Goal: Transaction & Acquisition: Purchase product/service

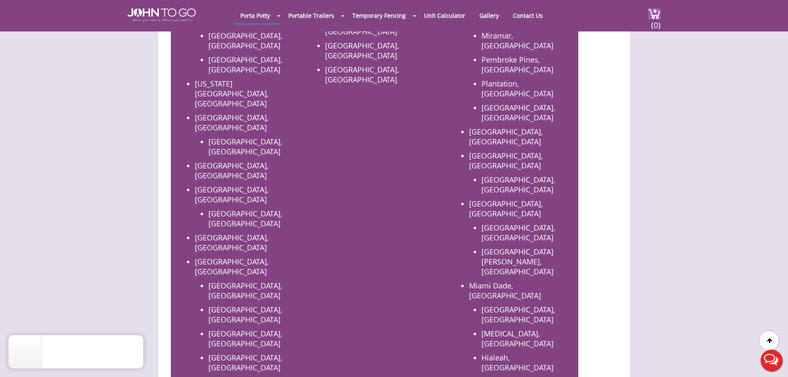
scroll to position [703, 0]
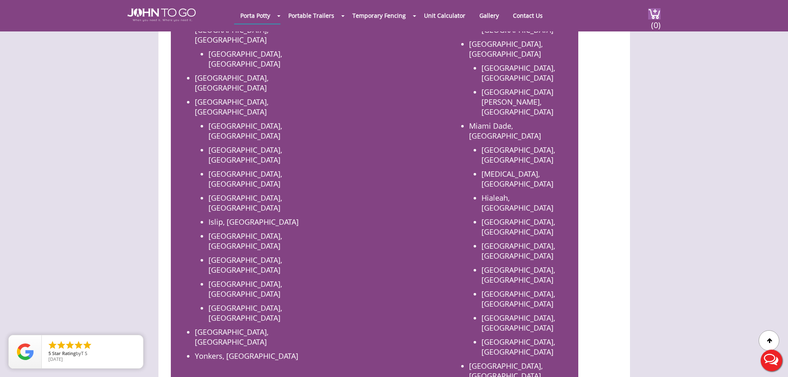
click at [390, 207] on div at bounding box center [394, 188] width 788 height 377
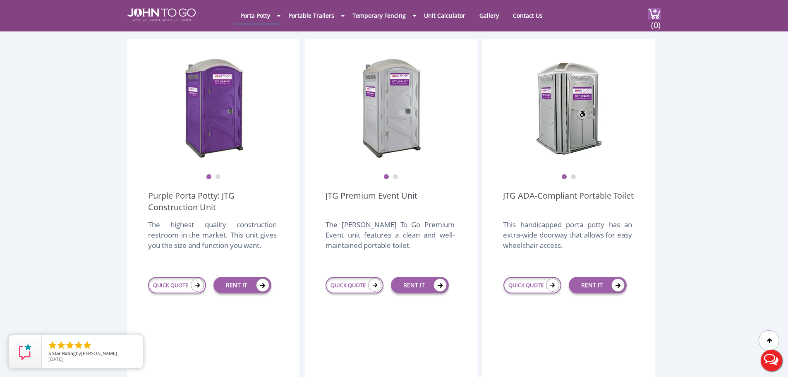
scroll to position [248, 0]
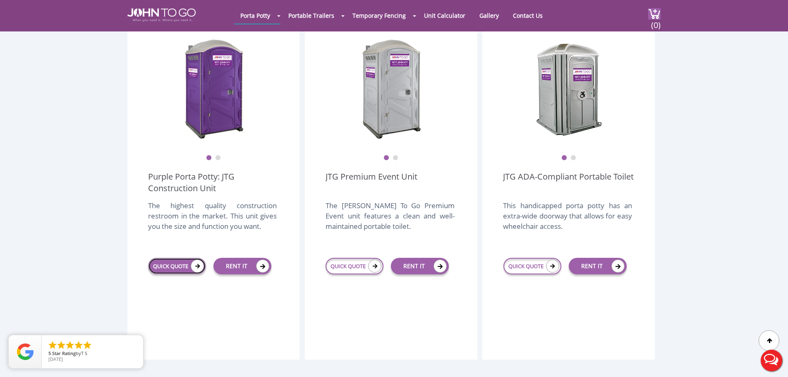
click at [181, 258] on link "QUICK QUOTE" at bounding box center [177, 266] width 58 height 17
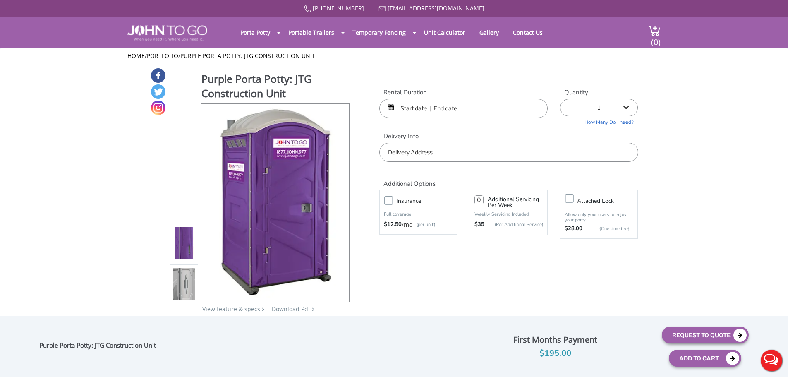
click at [436, 108] on input "text" at bounding box center [463, 108] width 168 height 19
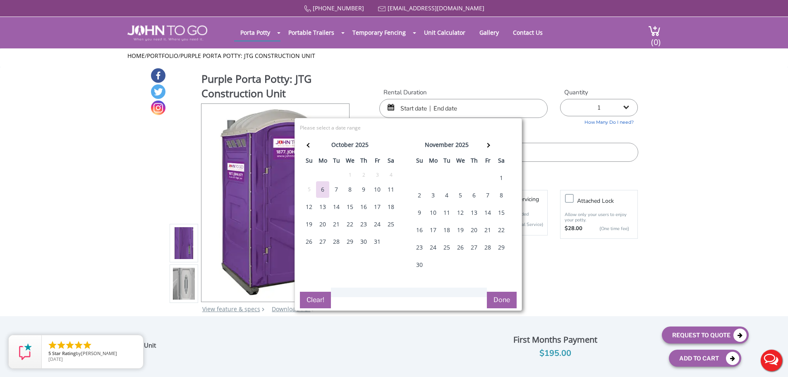
click at [323, 203] on div "13" at bounding box center [322, 207] width 13 height 17
click at [337, 206] on div "14" at bounding box center [336, 207] width 13 height 17
type input "10/13/2025 to 10/14/2025"
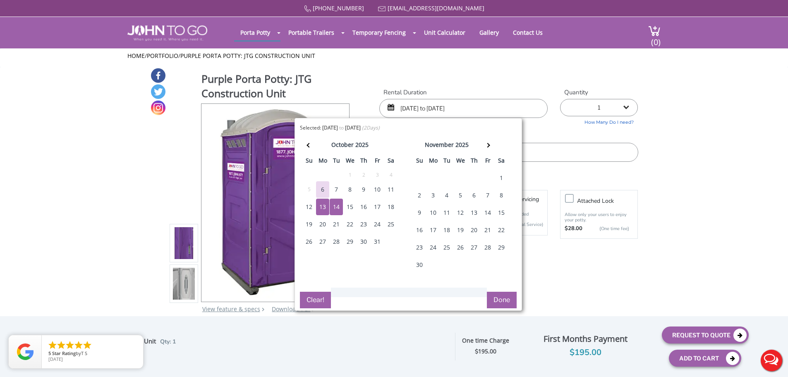
click at [527, 79] on div "Purple Porta Potty: JTG Construction Unit View feature & specs Download Pdf Pro…" at bounding box center [394, 195] width 488 height 256
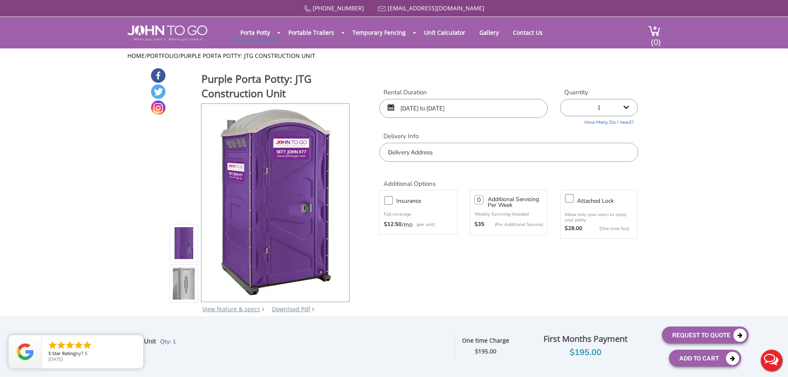
click at [452, 151] on div "877 564 6977 info@johntogo.com Porta Potty Portable Toilets ADA Accessible Unit…" at bounding box center [394, 194] width 788 height 388
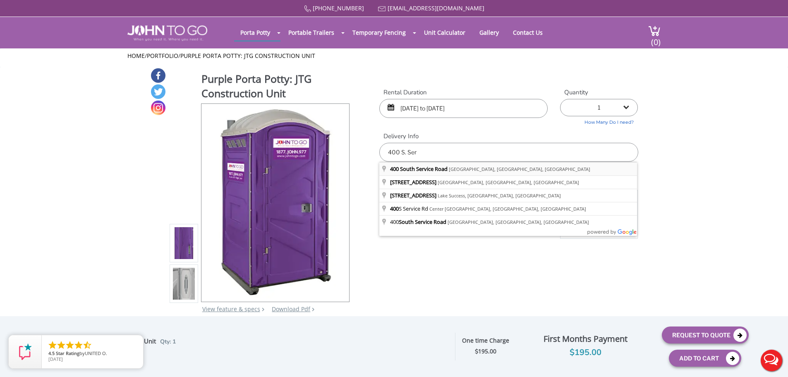
type input "400 South Service Road, Melville, NY, USA"
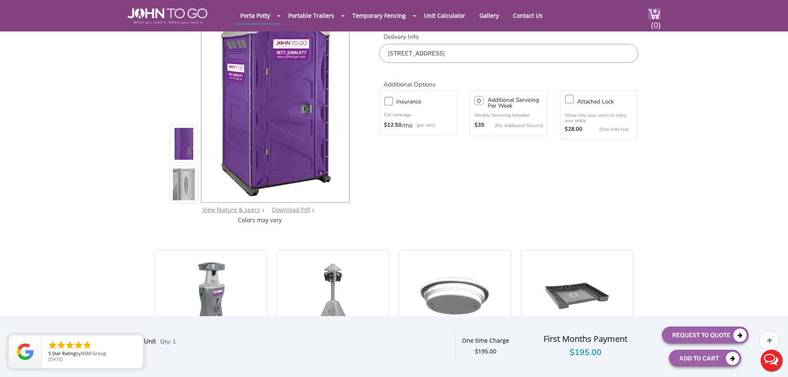
scroll to position [83, 0]
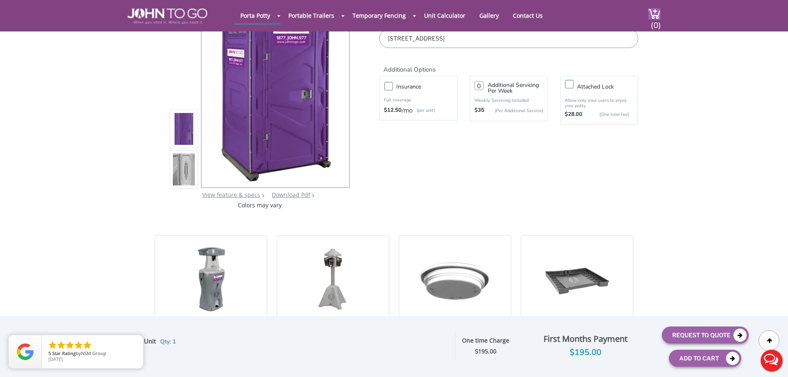
click at [187, 173] on img at bounding box center [184, 169] width 22 height 195
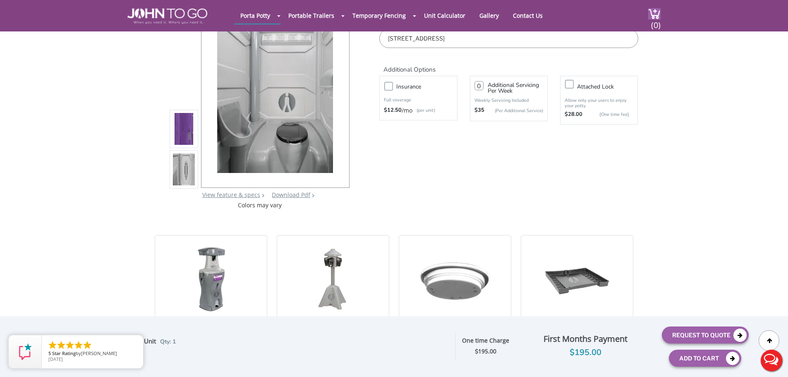
click at [183, 133] on img at bounding box center [184, 128] width 22 height 195
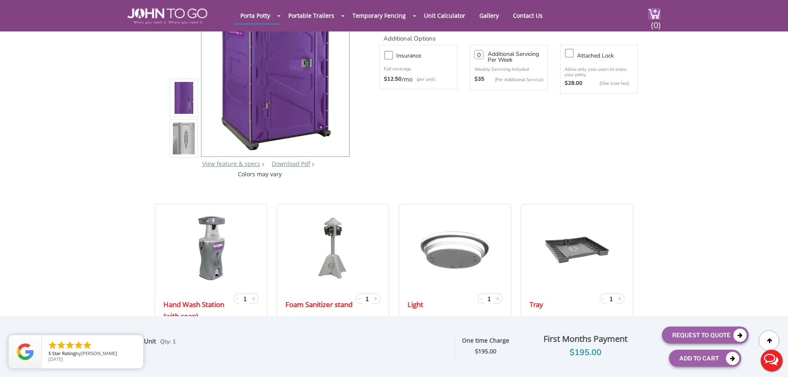
scroll to position [0, 0]
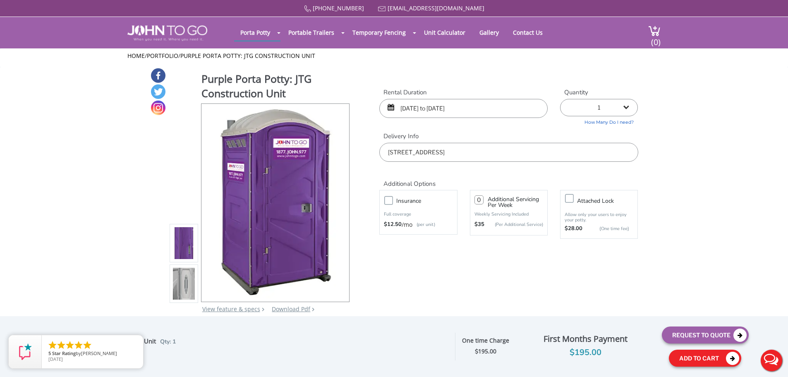
click at [689, 360] on button "Add To Cart" at bounding box center [705, 357] width 72 height 17
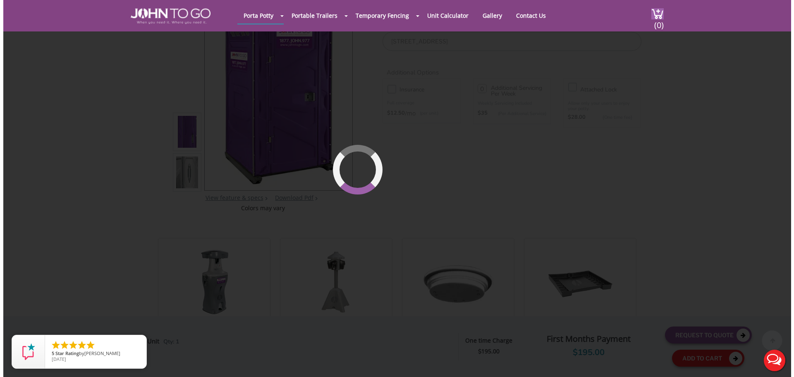
scroll to position [88, 0]
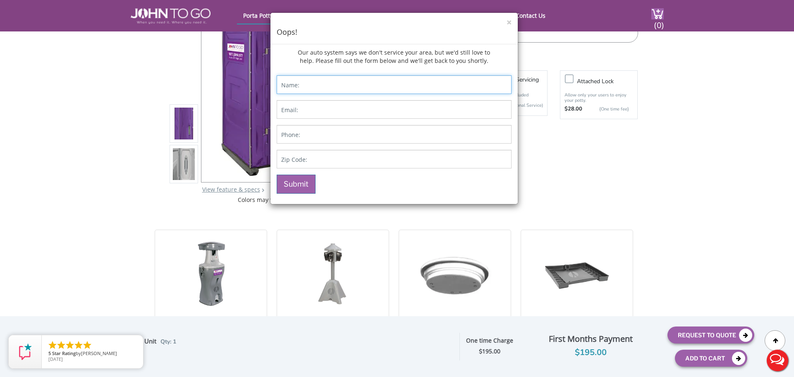
click at [328, 90] on input "Contact form" at bounding box center [394, 84] width 235 height 19
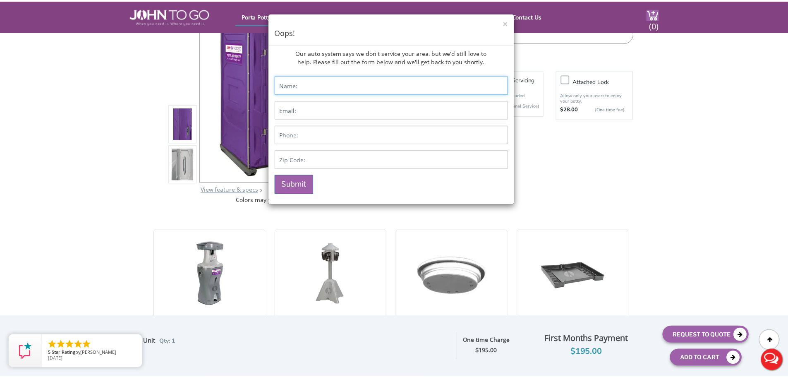
scroll to position [0, 0]
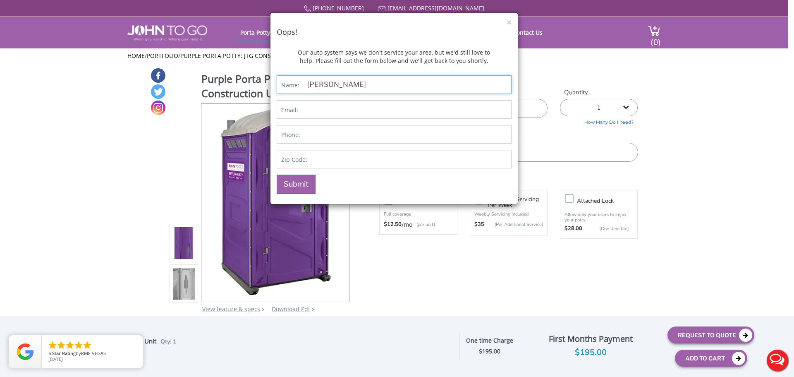
type input "Josef Simpser"
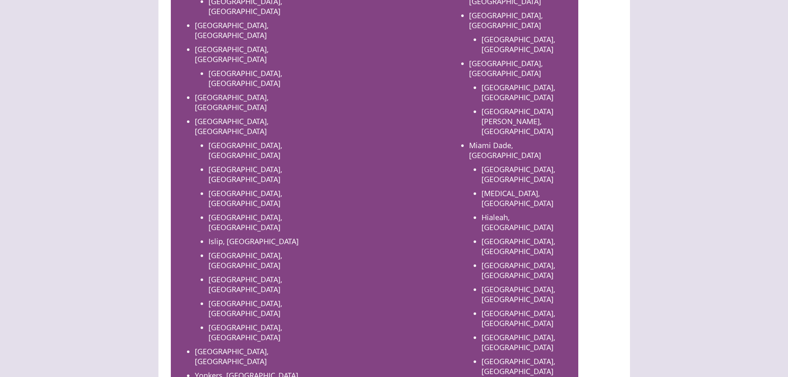
scroll to position [712, 0]
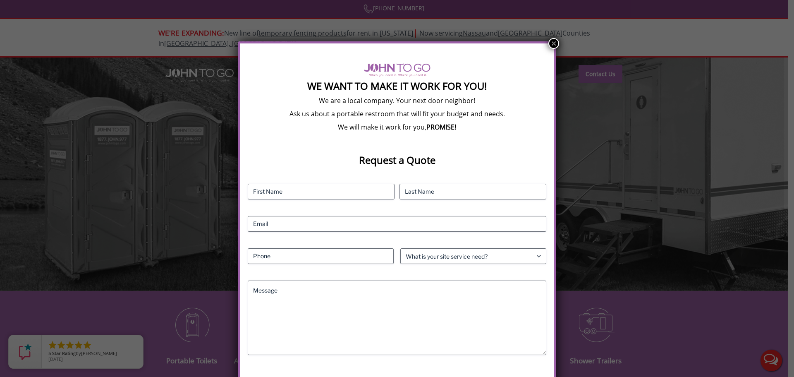
click at [553, 43] on button "×" at bounding box center [553, 43] width 11 height 11
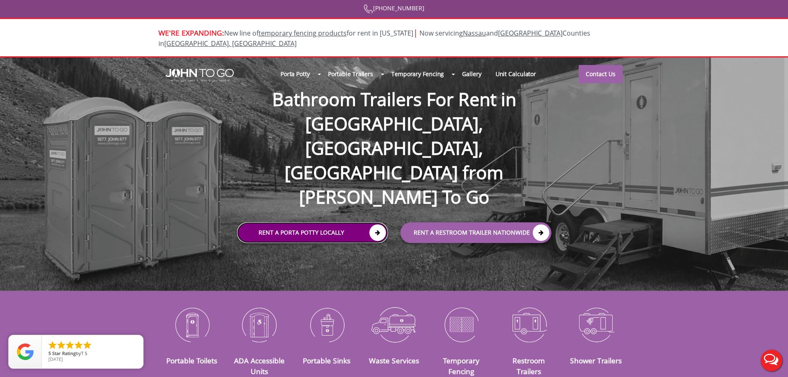
click at [302, 222] on link "Rent a Porta Potty Locally" at bounding box center [312, 232] width 151 height 21
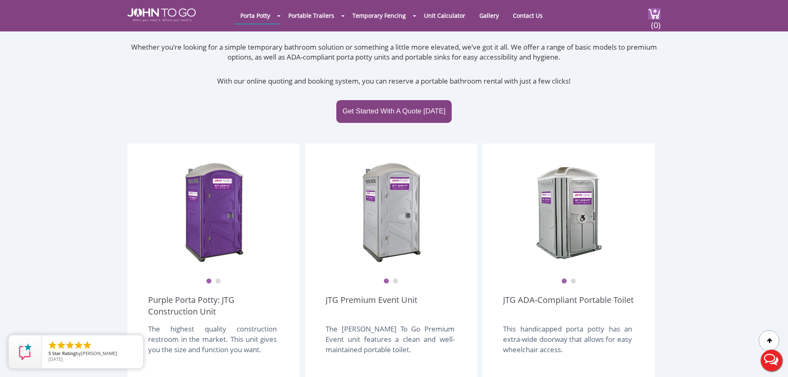
scroll to position [124, 0]
click at [778, 358] on button "Live Chat" at bounding box center [771, 360] width 33 height 33
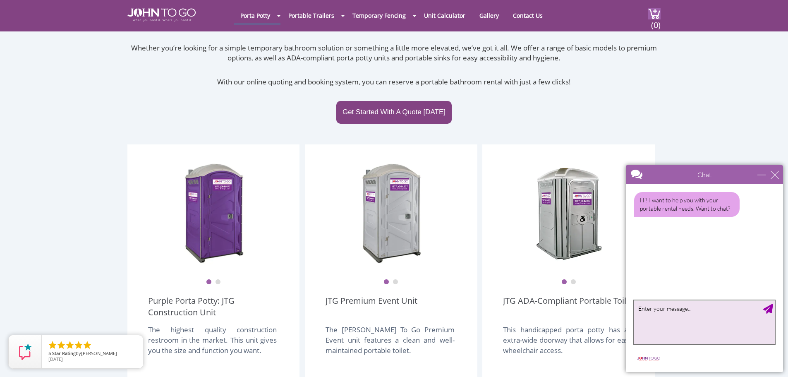
click at [692, 323] on textarea "type your message" at bounding box center [704, 321] width 141 height 43
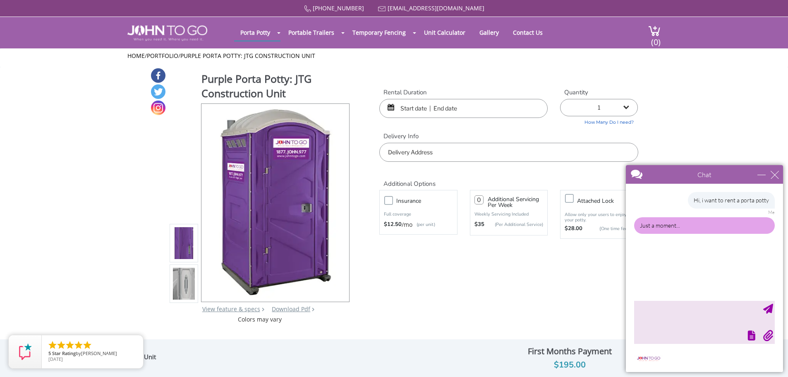
click at [413, 110] on input "text" at bounding box center [463, 108] width 168 height 19
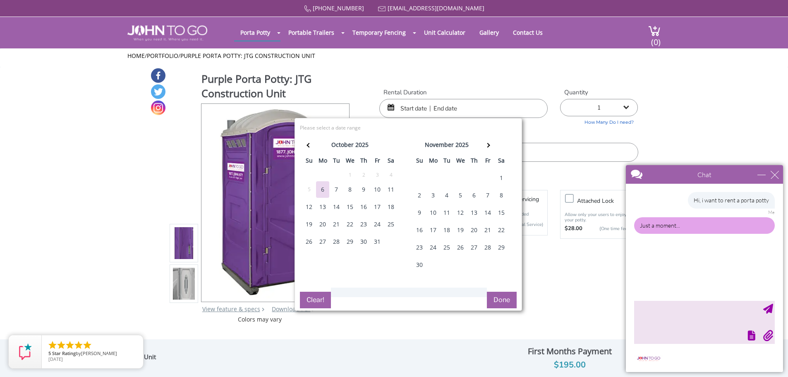
click at [323, 202] on div "13" at bounding box center [322, 207] width 13 height 17
click at [339, 203] on div "14" at bounding box center [336, 207] width 13 height 17
type input "[DATE] to [DATE]"
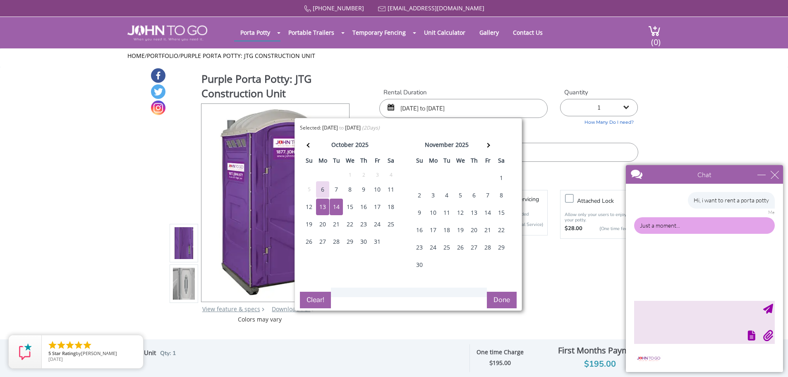
click at [579, 87] on div "Purple Porta Potty: JTG Construction Unit View feature & specs Download Pdf Pro…" at bounding box center [394, 195] width 488 height 256
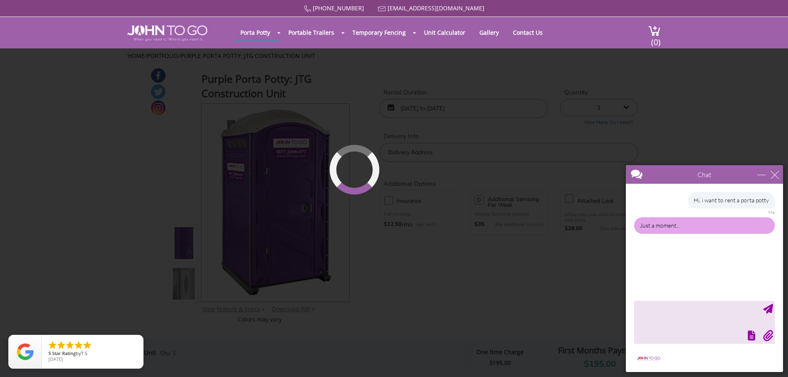
click at [453, 156] on div "[PHONE_NUMBER] [EMAIL_ADDRESS][DOMAIN_NAME] [GEOGRAPHIC_DATA] Portable Toilets …" at bounding box center [394, 194] width 788 height 388
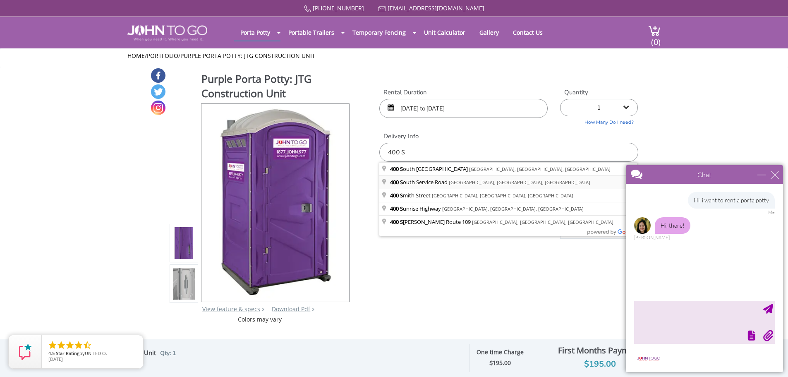
type input "[STREET_ADDRESS]"
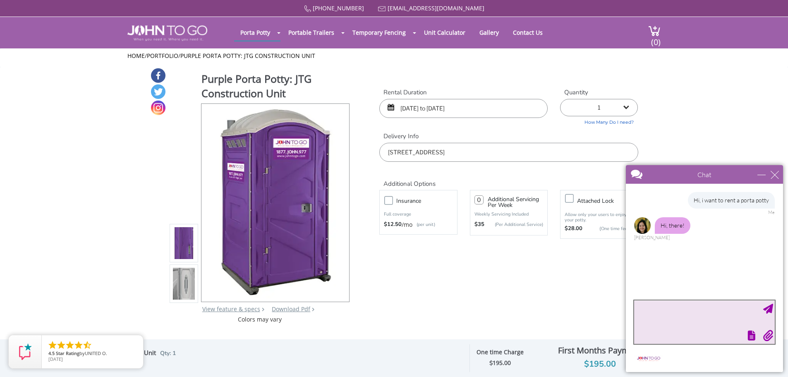
click at [685, 321] on textarea "type your message" at bounding box center [704, 321] width 141 height 43
type textarea "Hi,"
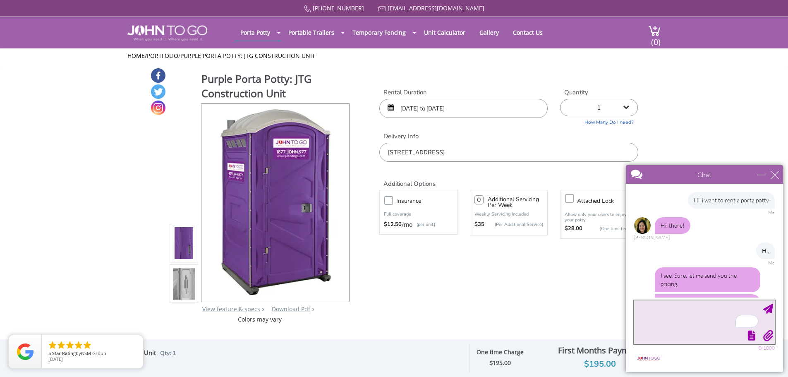
scroll to position [30, 0]
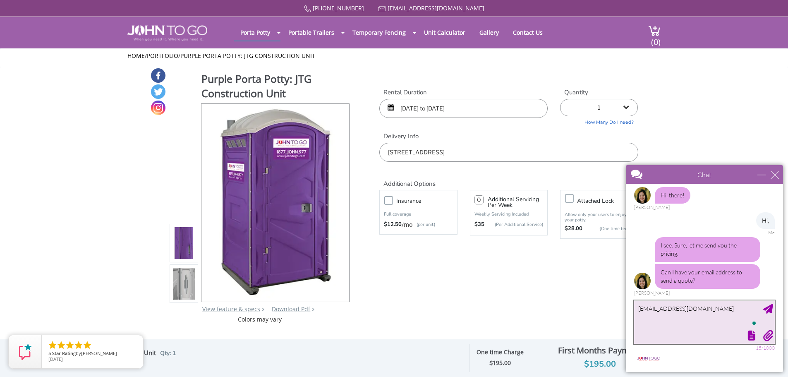
type textarea "[EMAIL_ADDRESS][DOMAIN_NAME]"
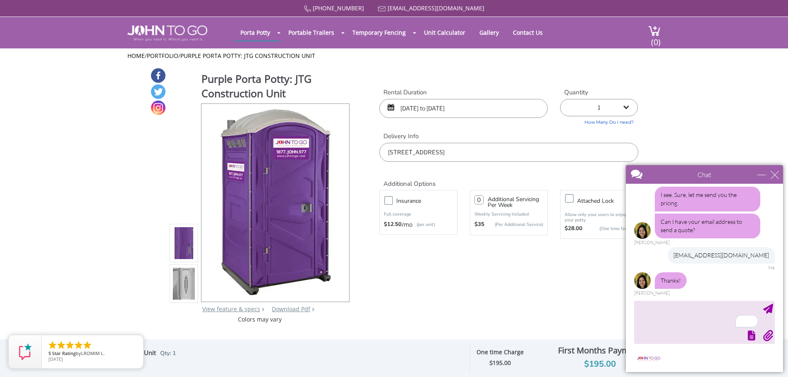
scroll to position [99, 0]
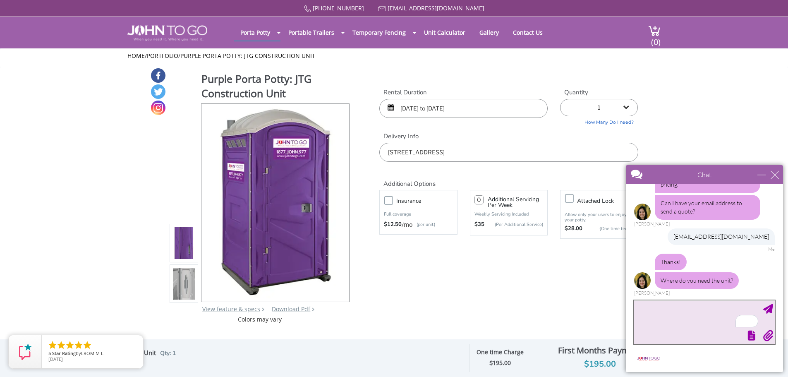
click at [677, 321] on textarea "To enrich screen reader interactions, please activate Accessibility in Grammarl…" at bounding box center [704, 321] width 141 height 43
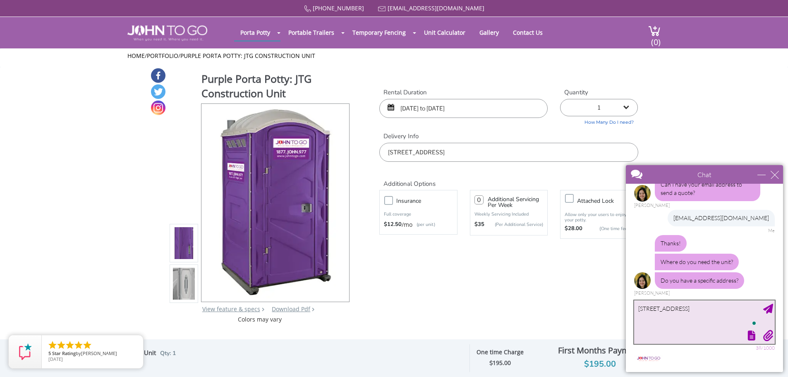
type textarea "[STREET_ADDRESS]"
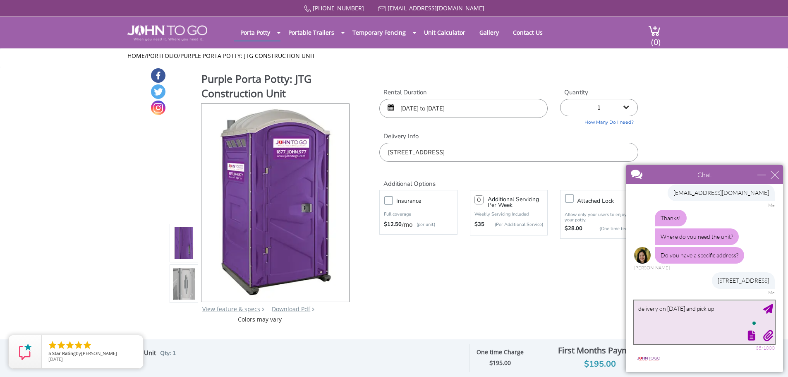
scroll to position [168, 0]
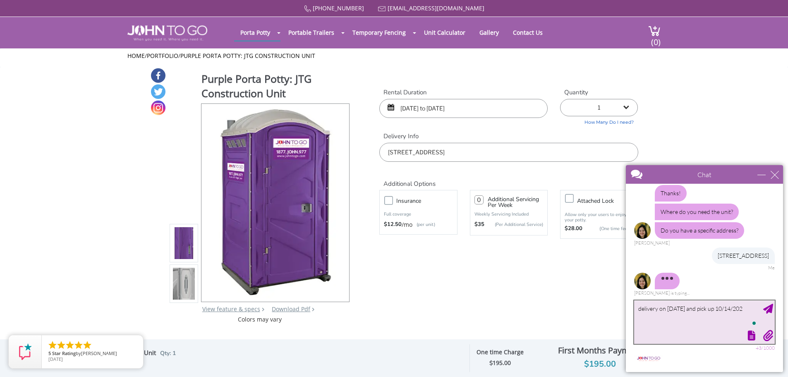
type textarea "delivery on [DATE] and pick up [DATE]"
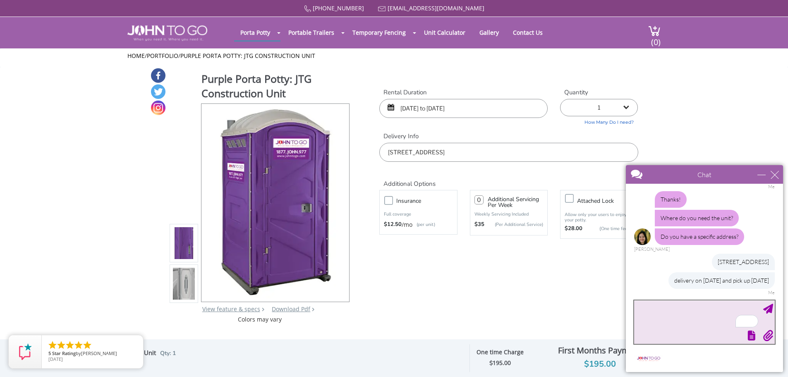
scroll to position [170, 0]
type textarea "only need 1 unit"
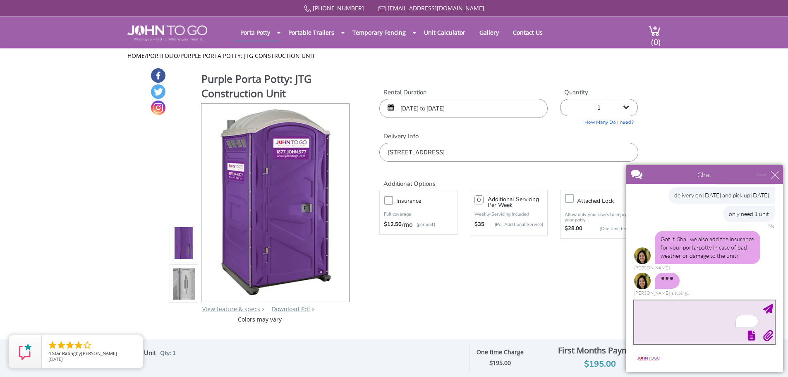
scroll to position [239, 0]
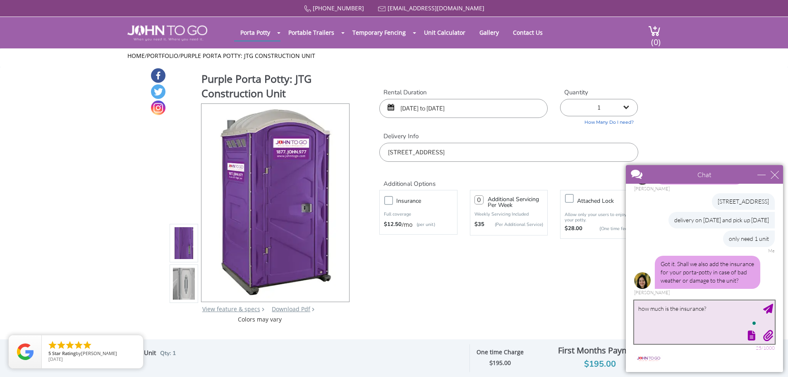
type textarea "how much is the insurance?"
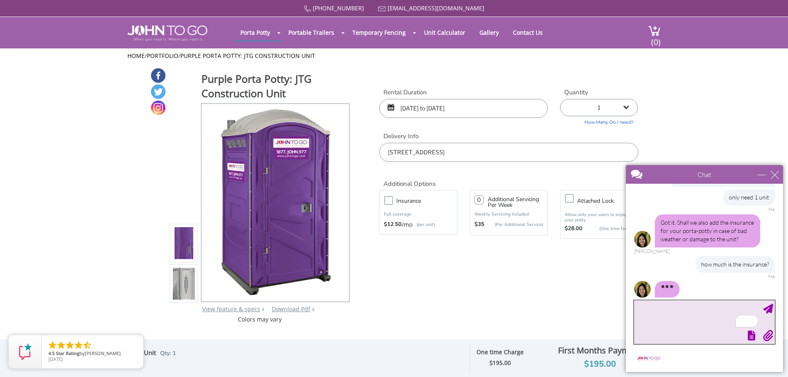
scroll to position [289, 0]
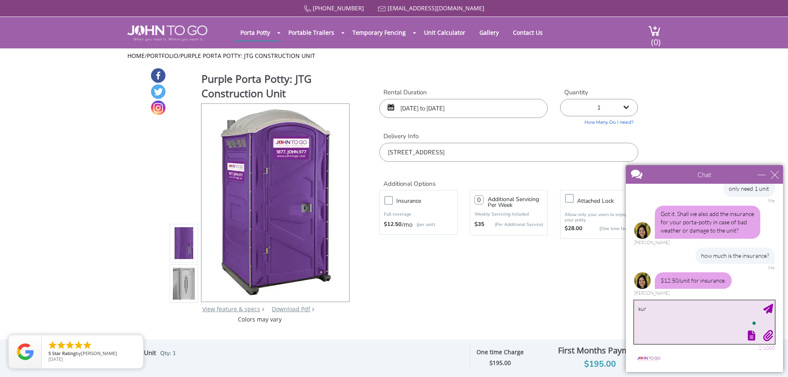
type textarea "sure"
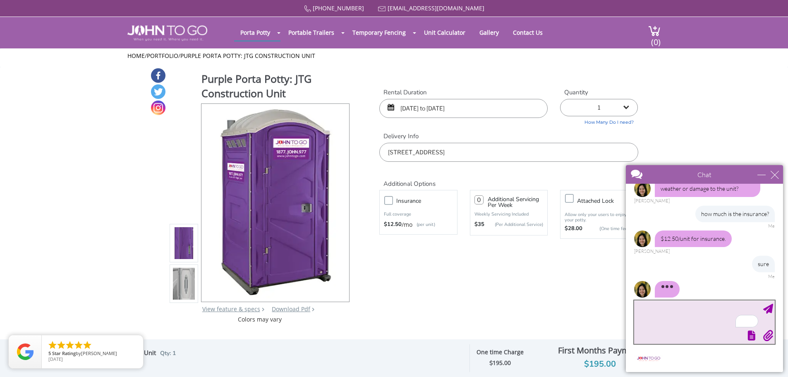
scroll to position [339, 0]
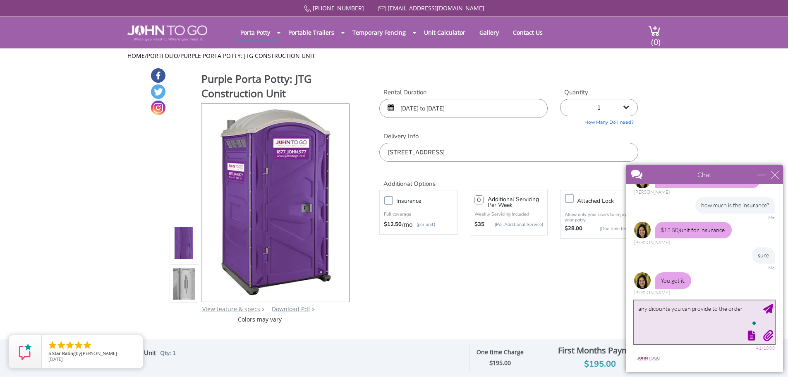
type textarea "any dicounts you can provide to the order?"
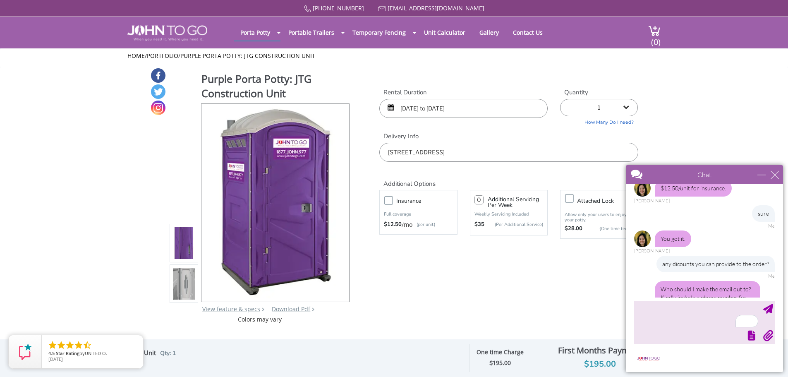
scroll to position [406, 0]
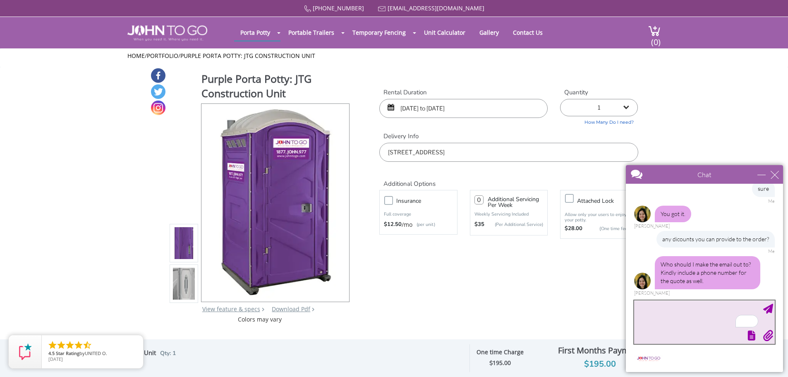
click at [677, 314] on textarea "To enrich screen reader interactions, please activate Accessibility in Grammarl…" at bounding box center [704, 321] width 141 height 43
type textarea "[PERSON_NAME]"
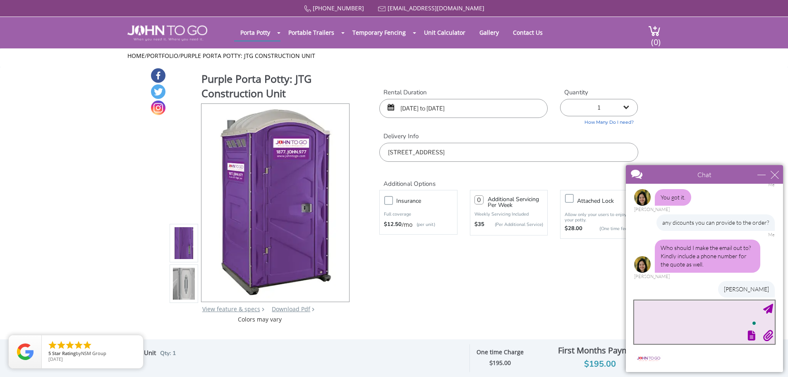
scroll to position [431, 0]
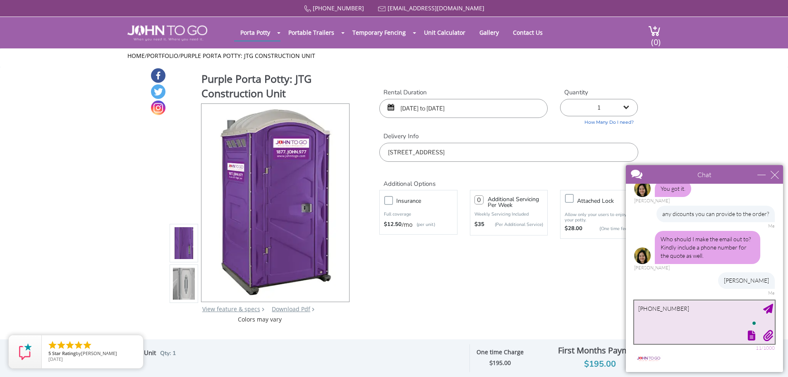
type textarea "[PHONE_NUMBER]"
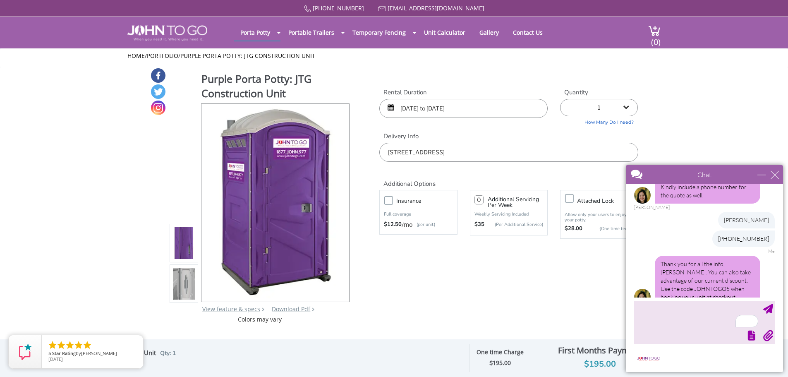
scroll to position [508, 0]
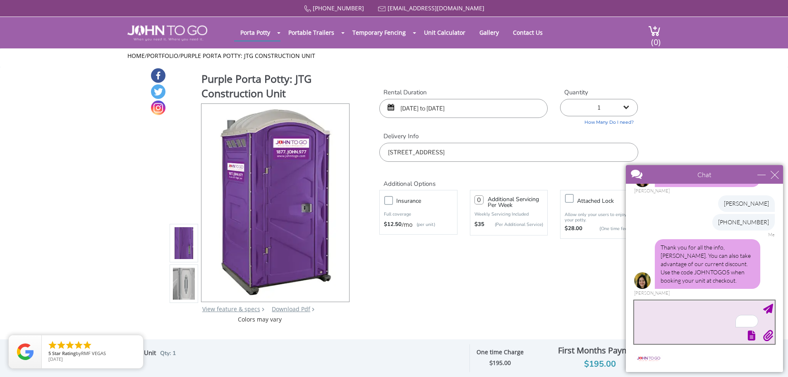
click at [685, 313] on textarea "To enrich screen reader interactions, please activate Accessibility in Grammarl…" at bounding box center [704, 321] width 141 height 43
type textarea "thank you. will there be a link in the email you send me?"
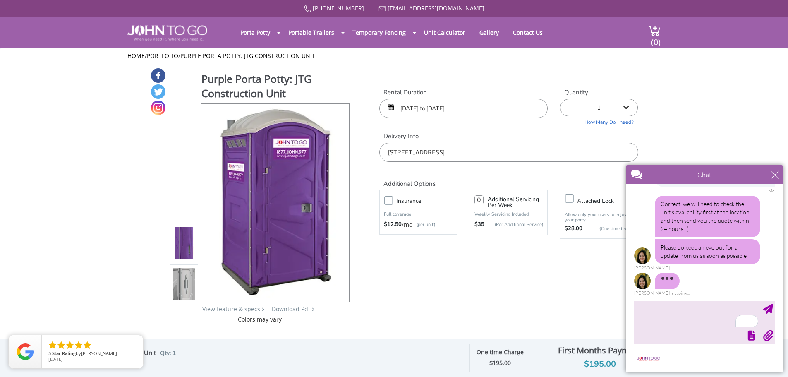
scroll to position [637, 0]
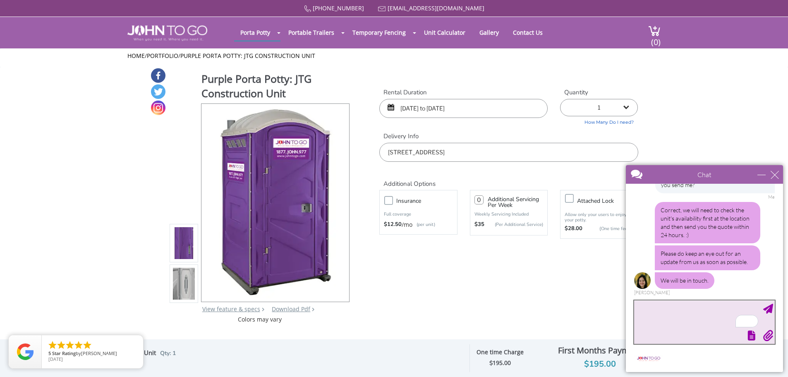
click at [688, 307] on textarea "To enrich screen reader interactions, please activate Accessibility in Grammarl…" at bounding box center [704, 321] width 141 height 43
type textarea "thank you"
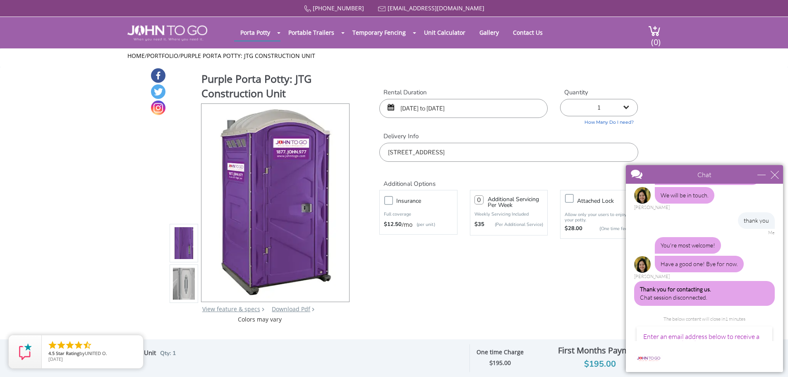
scroll to position [833, 0]
